Goal: Task Accomplishment & Management: Use online tool/utility

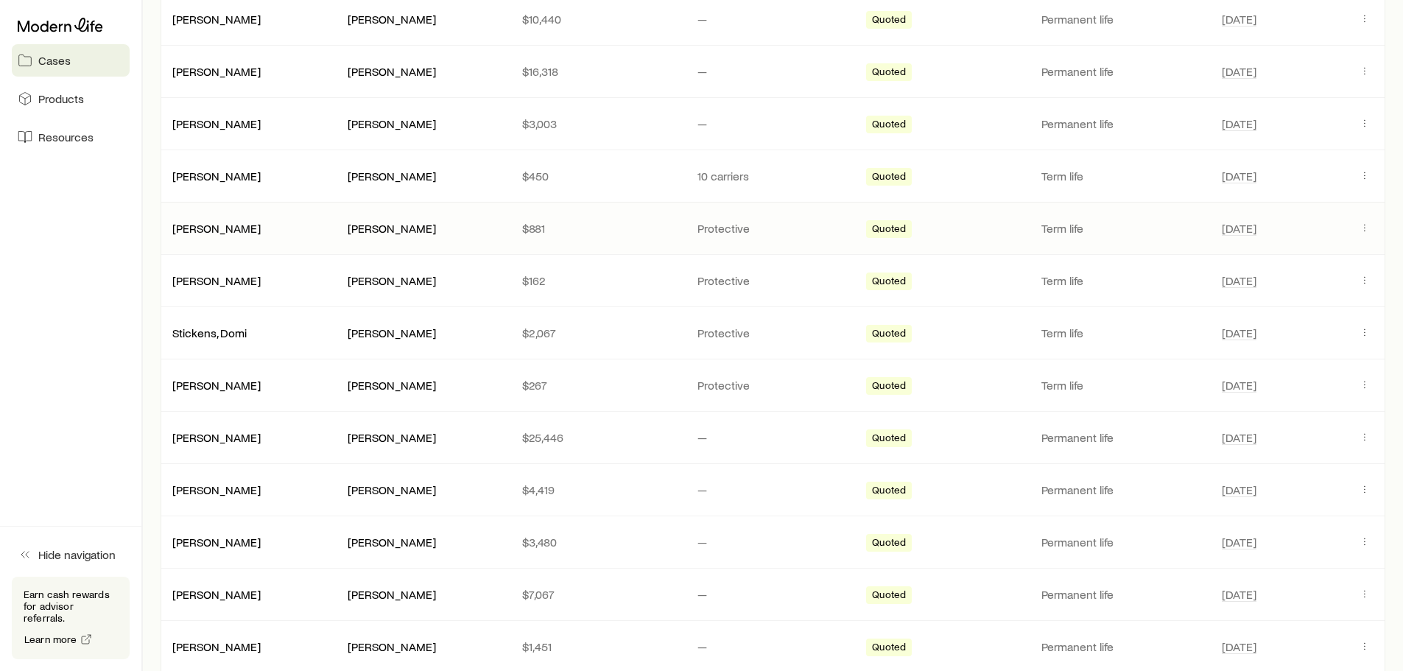
scroll to position [295, 0]
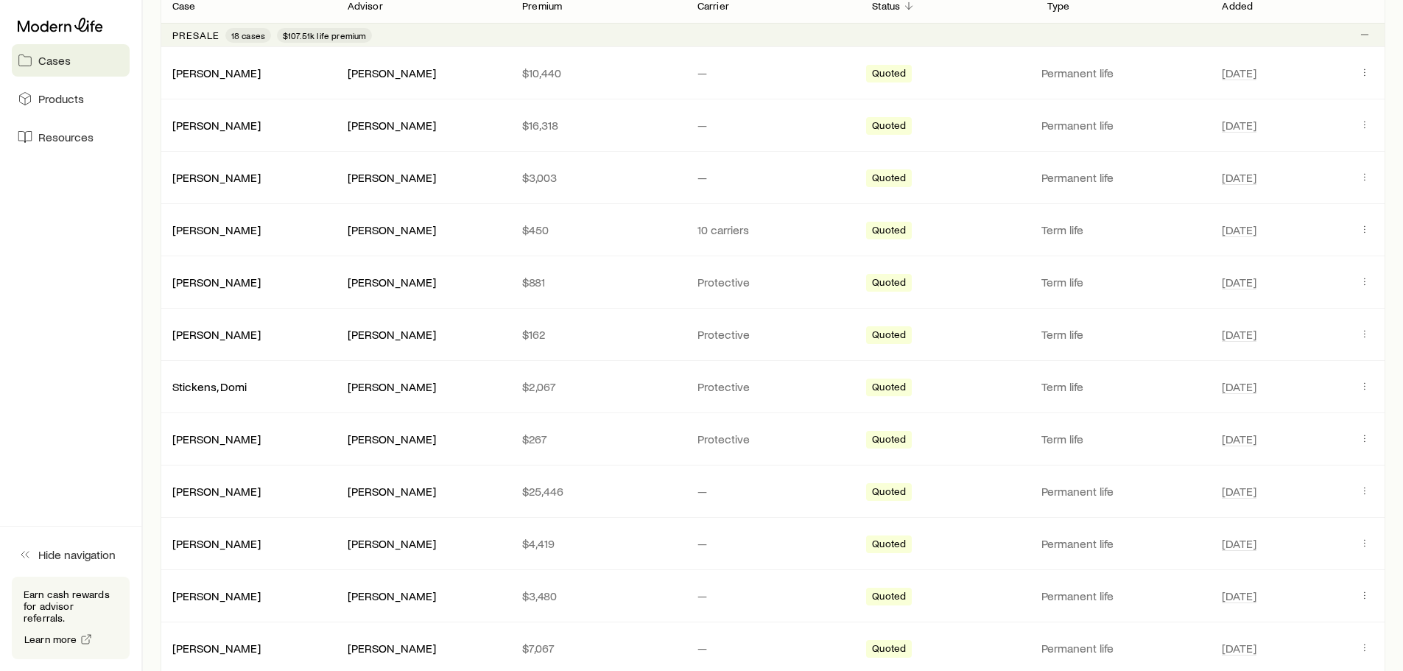
click at [198, 32] on p "Presale" at bounding box center [195, 35] width 47 height 12
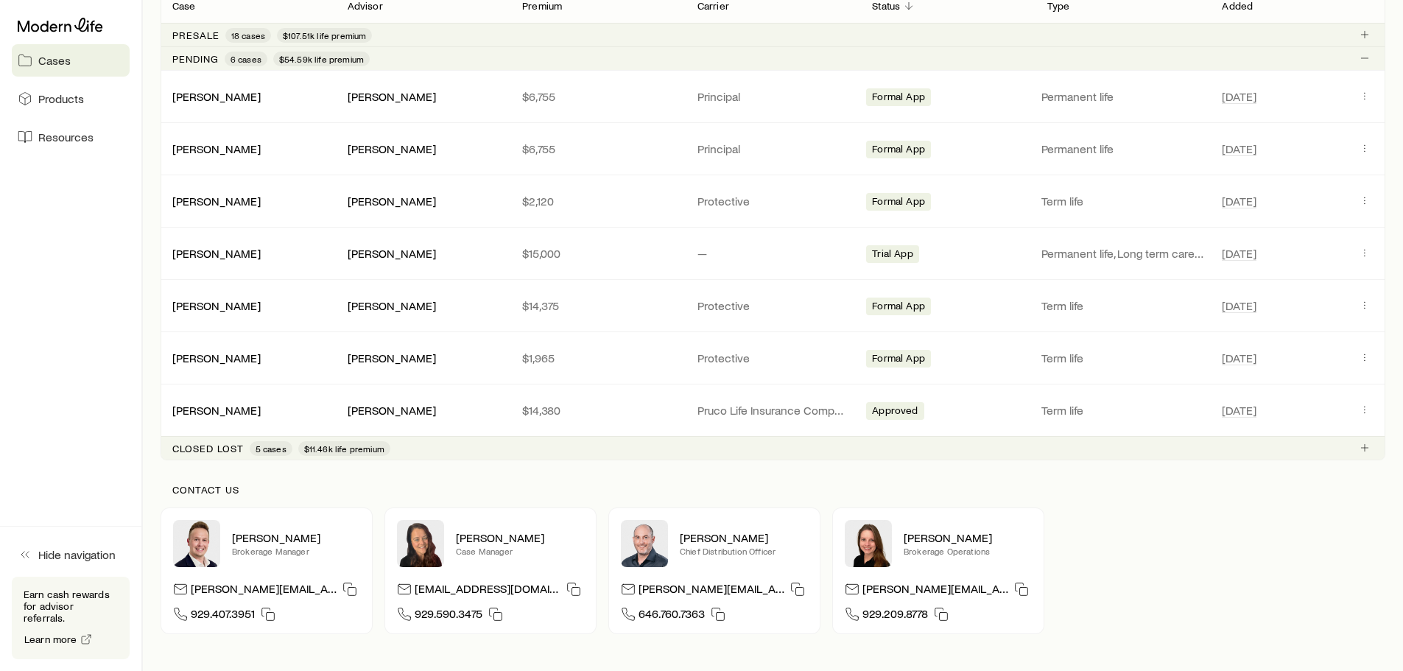
click at [203, 34] on p "Presale" at bounding box center [195, 35] width 47 height 12
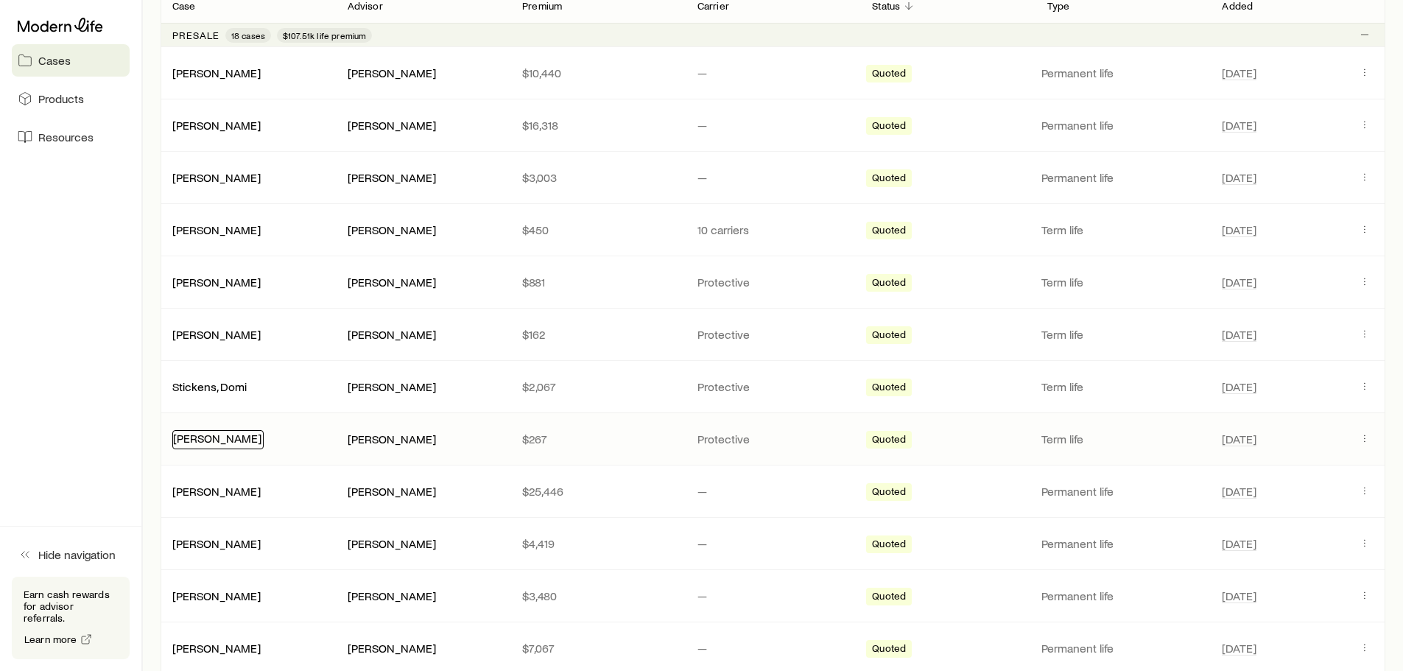
click at [196, 441] on link "[PERSON_NAME]" at bounding box center [217, 438] width 88 height 14
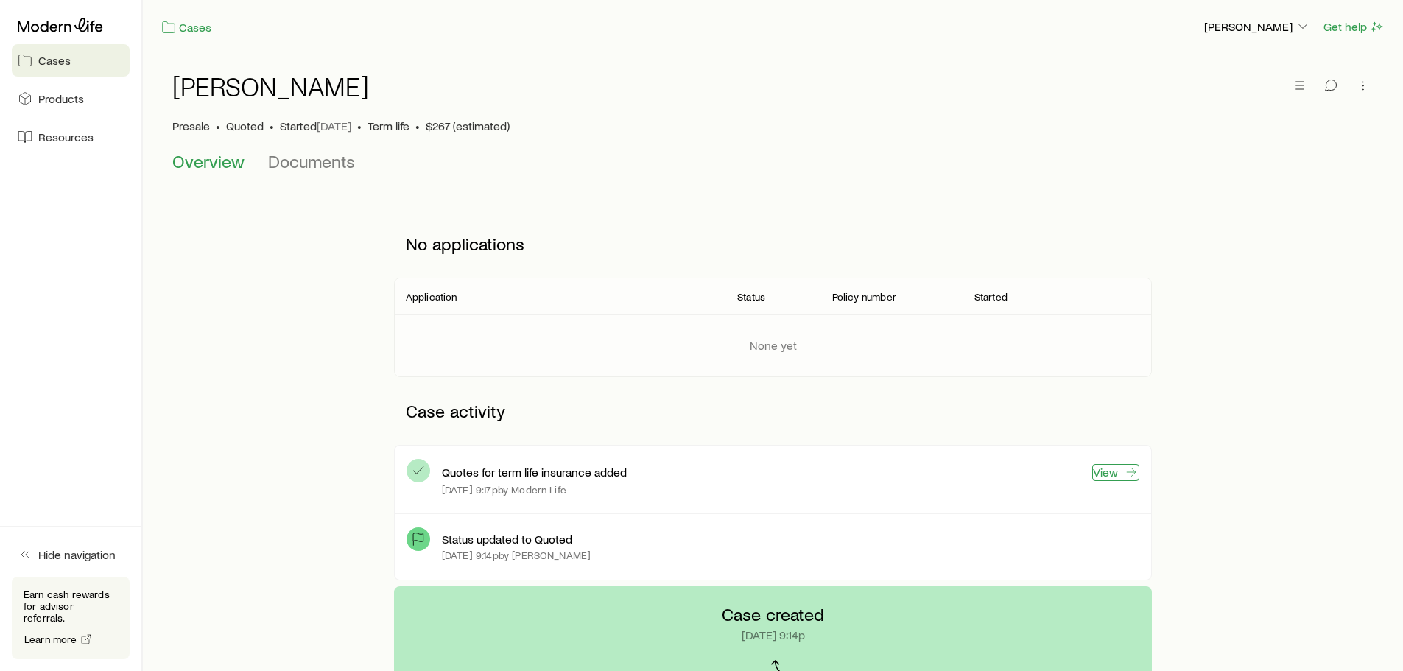
click at [1112, 476] on link "View" at bounding box center [1116, 472] width 47 height 17
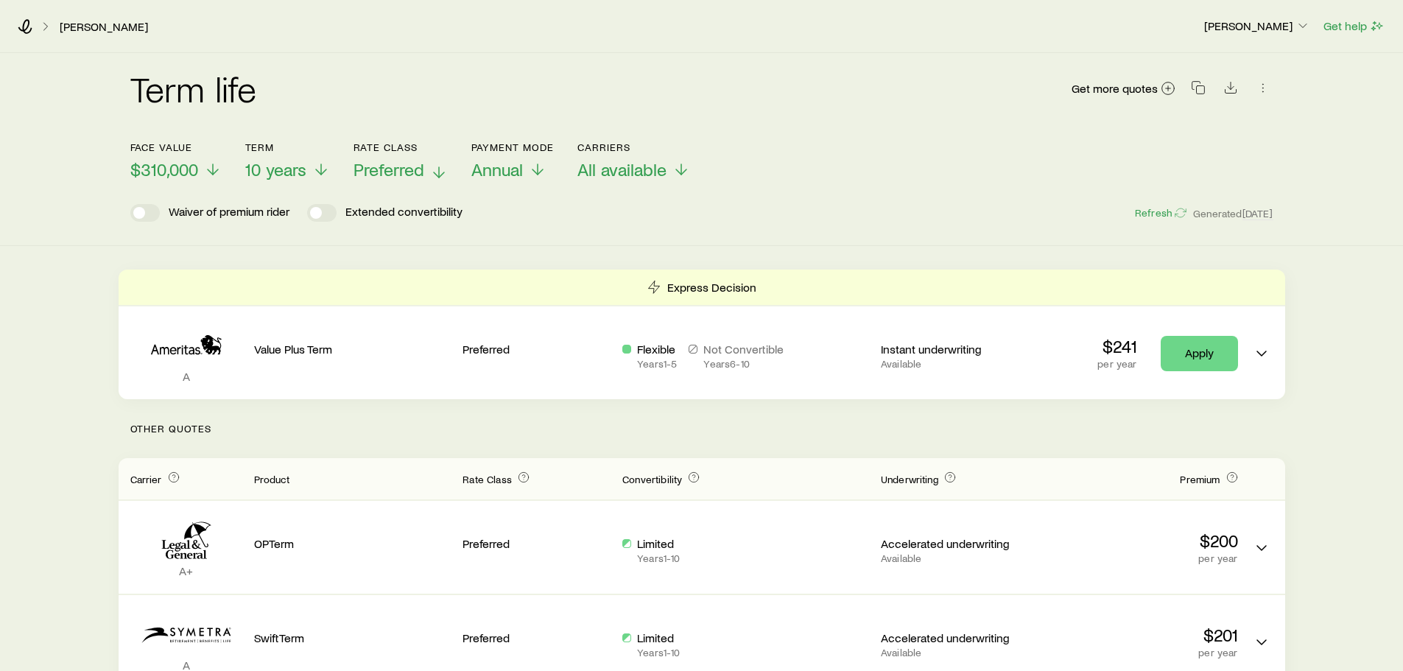
click at [402, 168] on span "Preferred" at bounding box center [389, 169] width 71 height 21
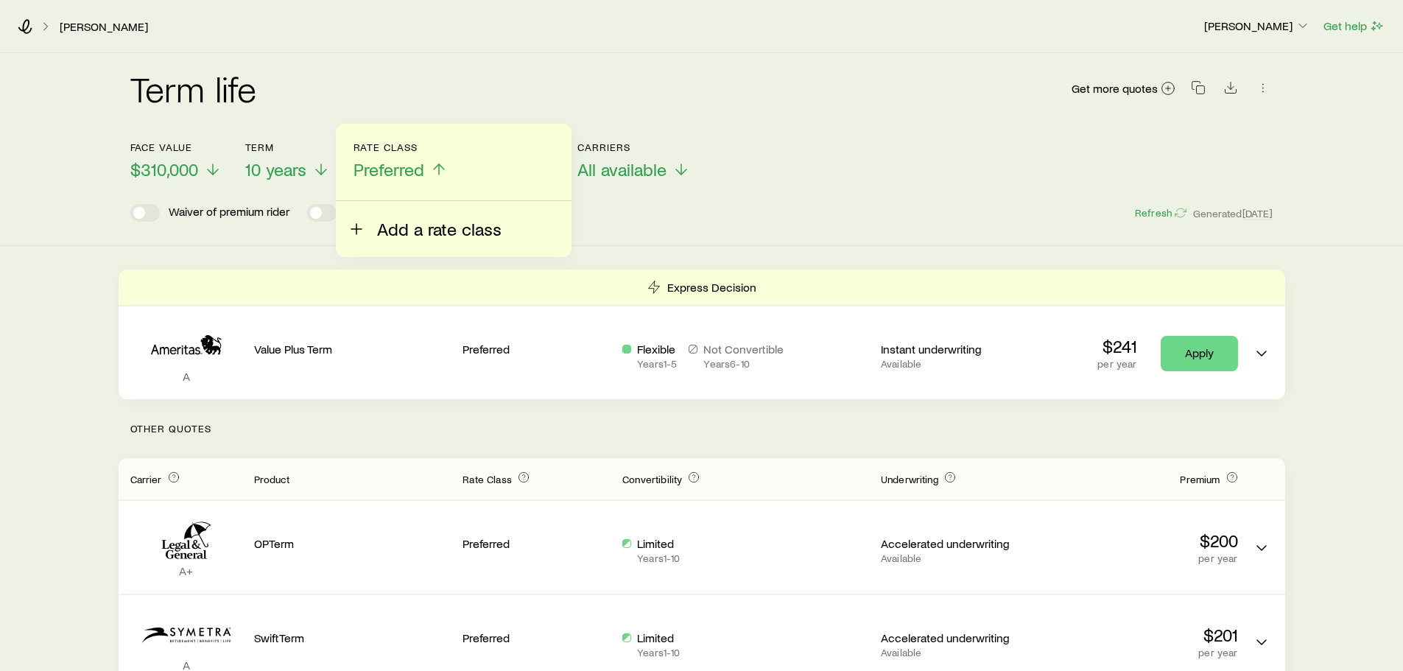
click at [404, 222] on span "Add a rate class" at bounding box center [439, 229] width 125 height 21
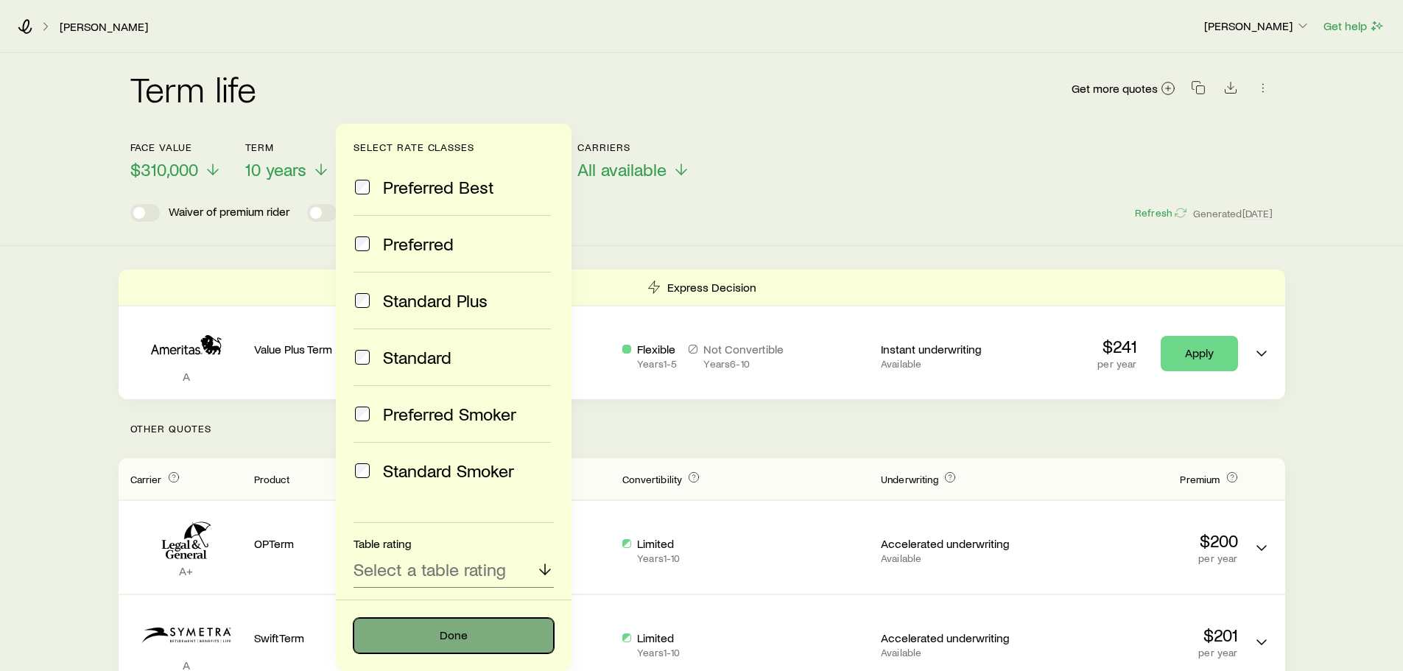
click at [450, 632] on button "Done" at bounding box center [454, 635] width 200 height 35
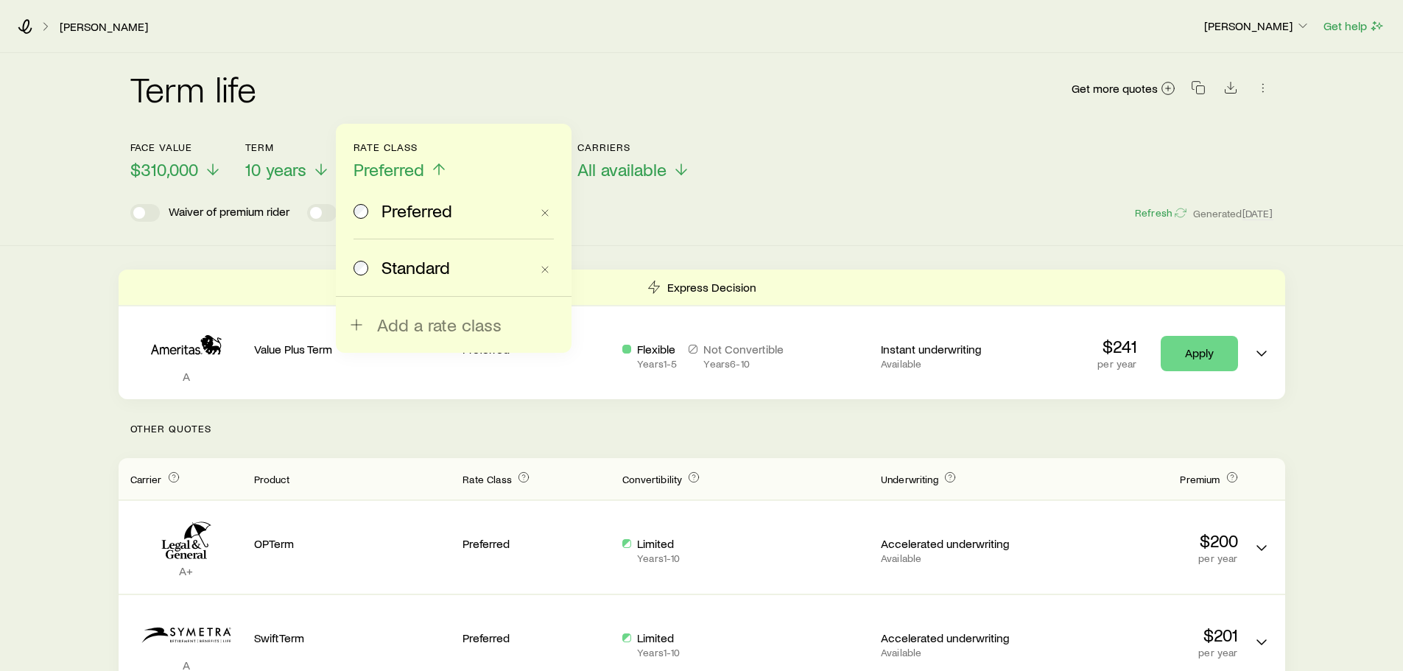
click at [402, 269] on span "Standard" at bounding box center [416, 267] width 69 height 21
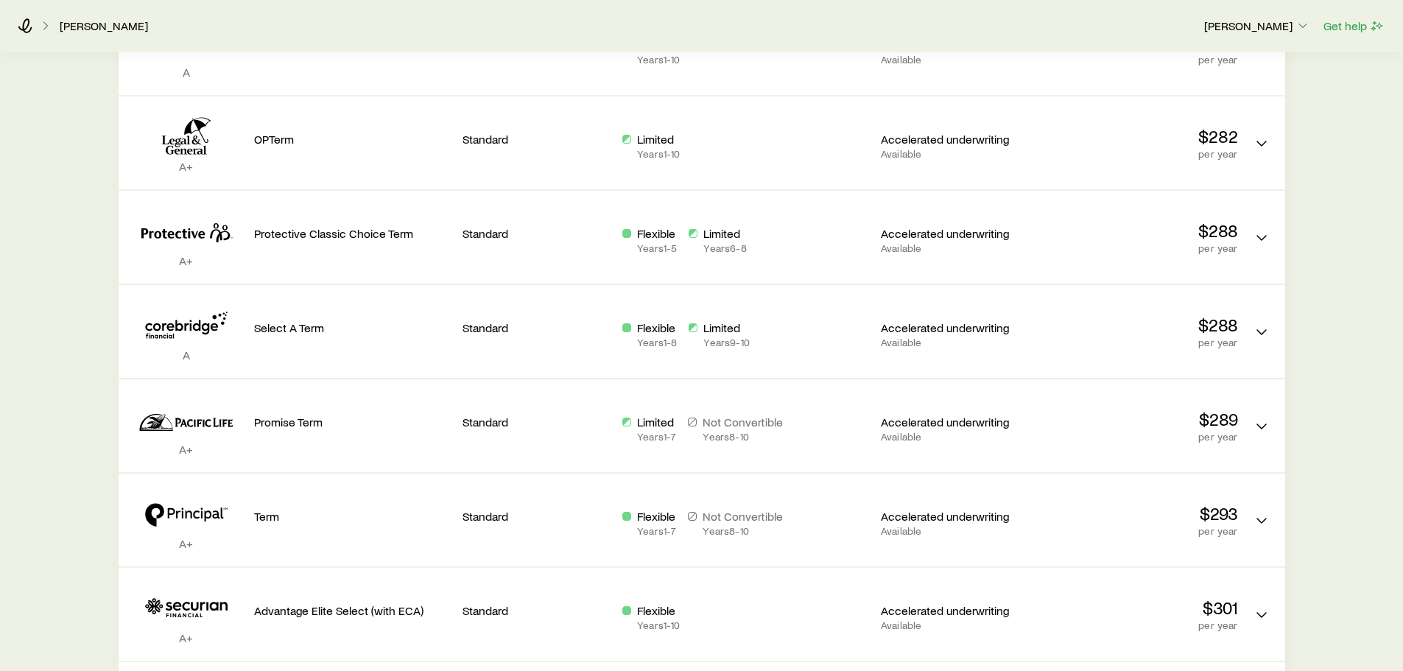
scroll to position [516, 0]
